Goal: Find specific page/section: Find specific page/section

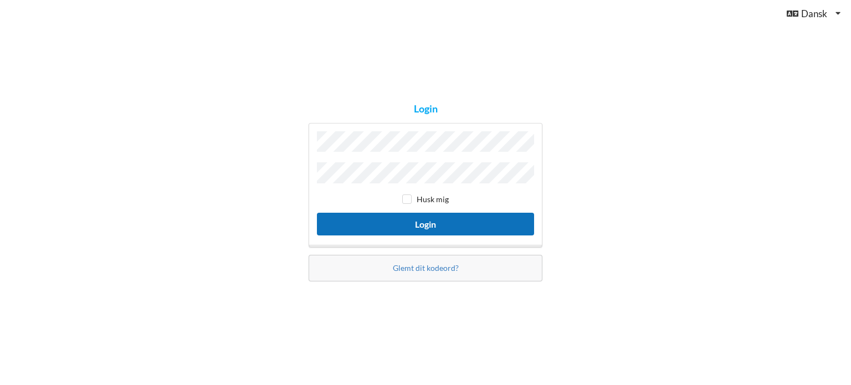
click at [439, 223] on button "Login" at bounding box center [425, 224] width 217 height 23
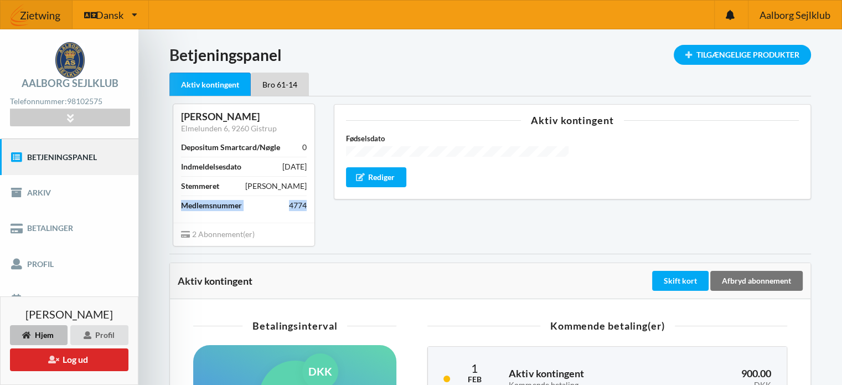
drag, startPoint x: 310, startPoint y: 199, endPoint x: 183, endPoint y: 200, distance: 126.3
click at [183, 200] on div "[PERSON_NAME] [STREET_ADDRESS] Depositum Smartcard/Nøgle 0 Indmeldelsesdato [DA…" at bounding box center [243, 163] width 141 height 118
copy div "Medlemsnummer 4774"
click at [186, 235] on icon at bounding box center [185, 233] width 9 height 8
